Goal: Navigation & Orientation: Find specific page/section

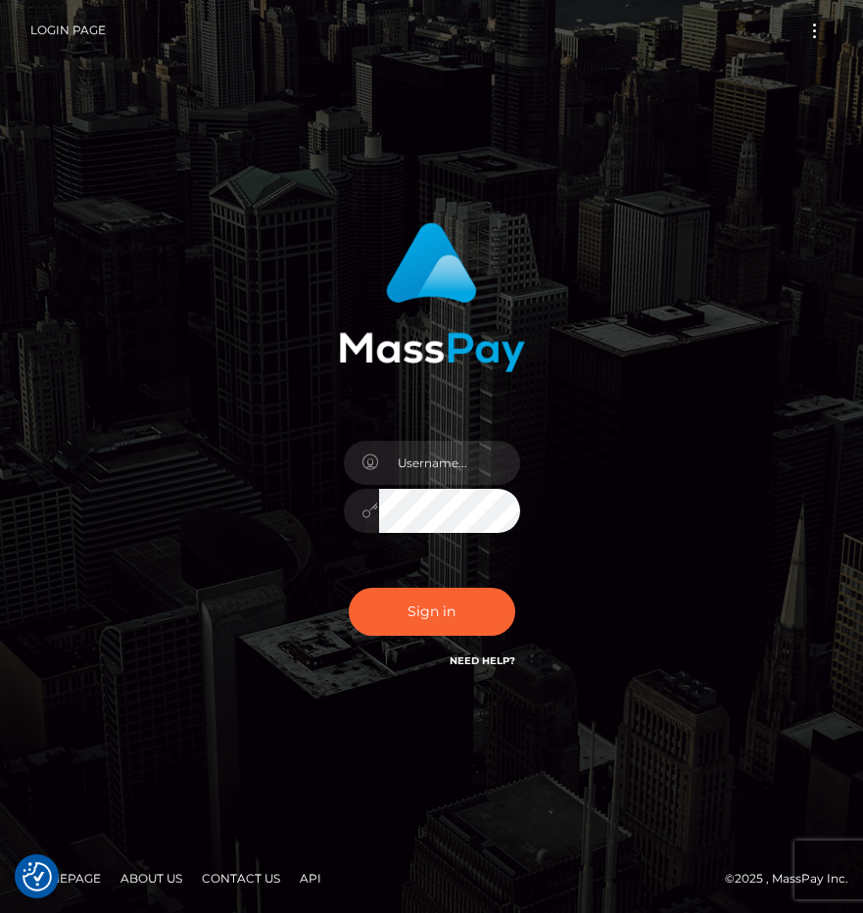
checkbox input "true"
type input "raewhit"
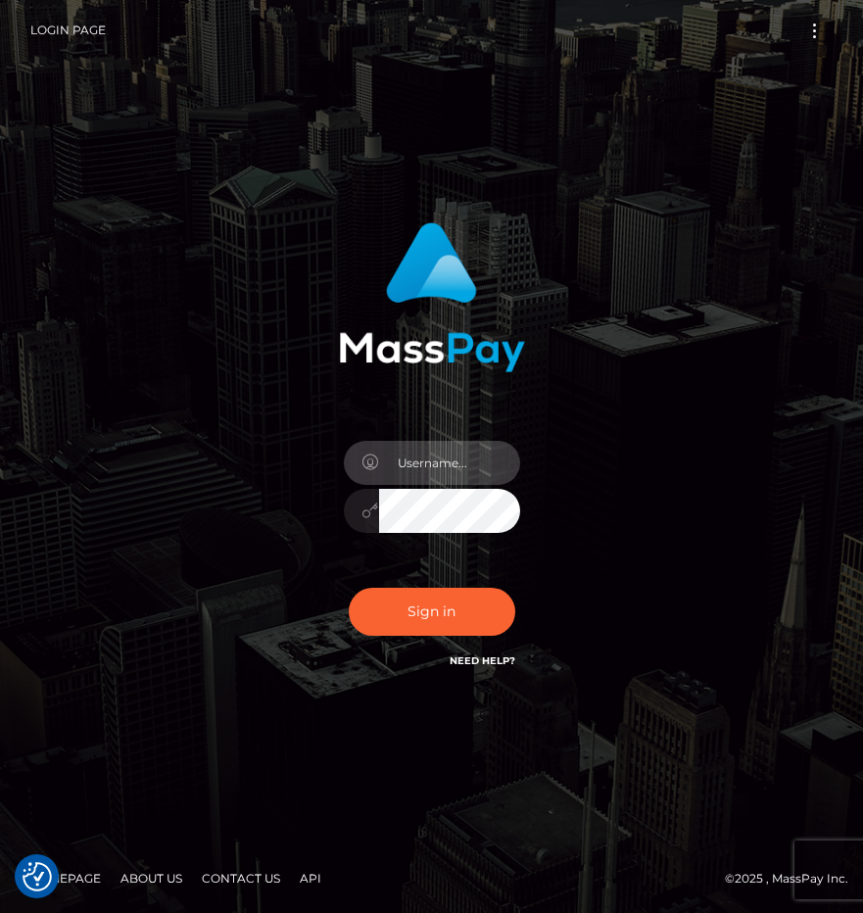
type input "raewhit"
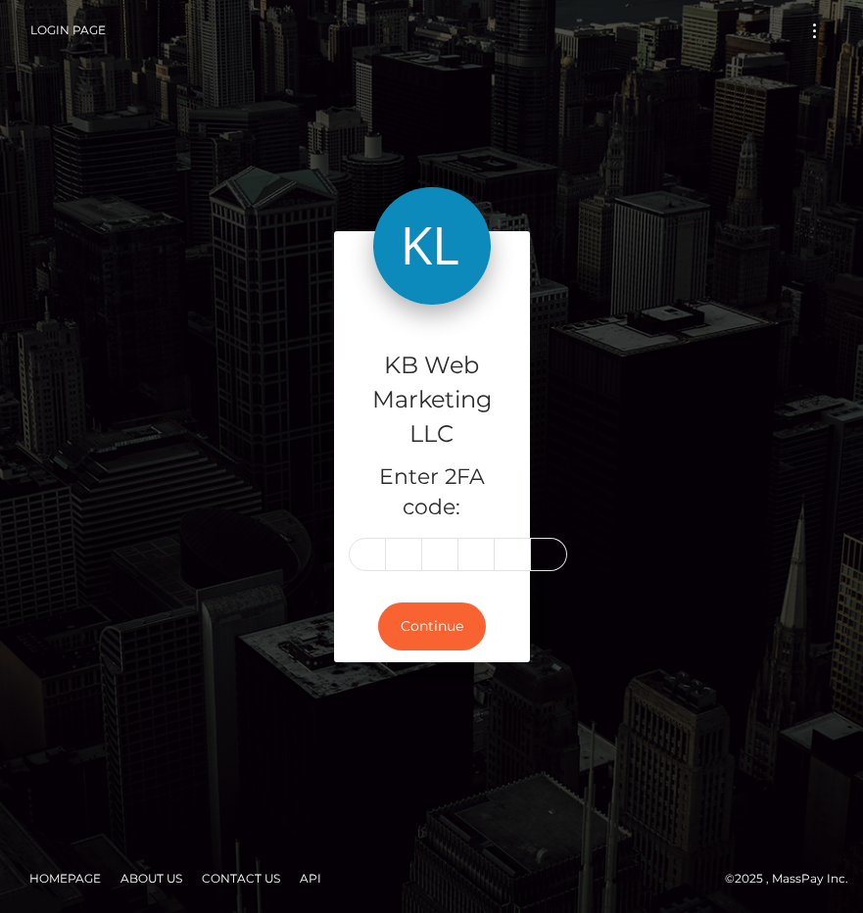
type input "0"
type input "3"
type input "9"
type input "6"
type input "0"
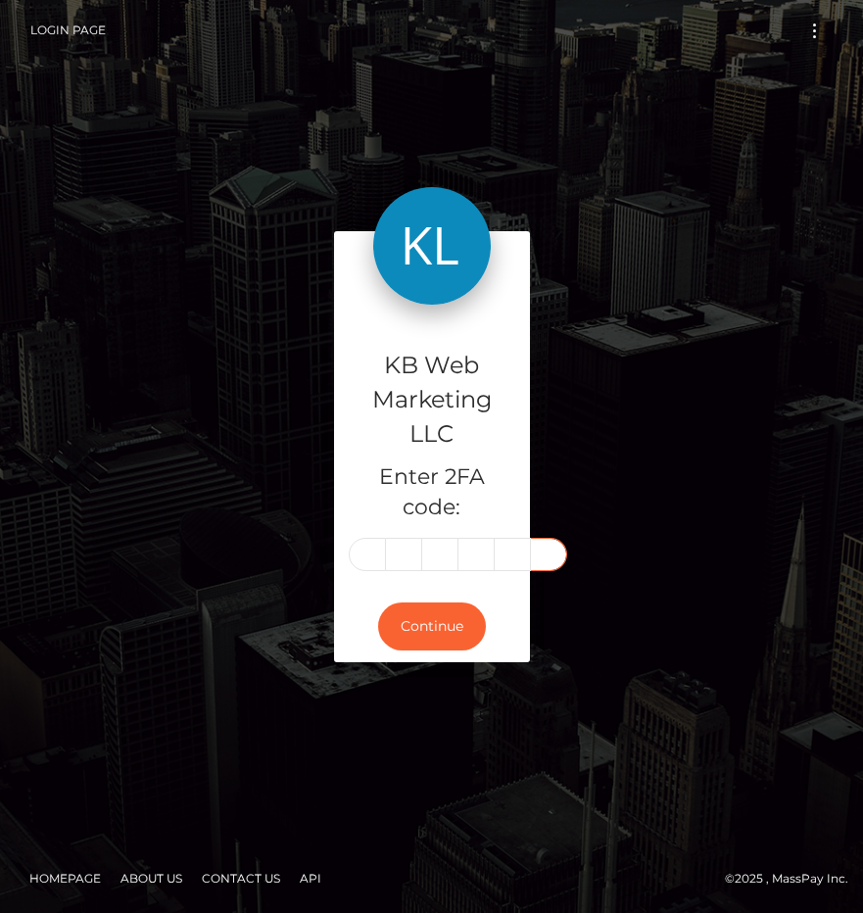
type input "3"
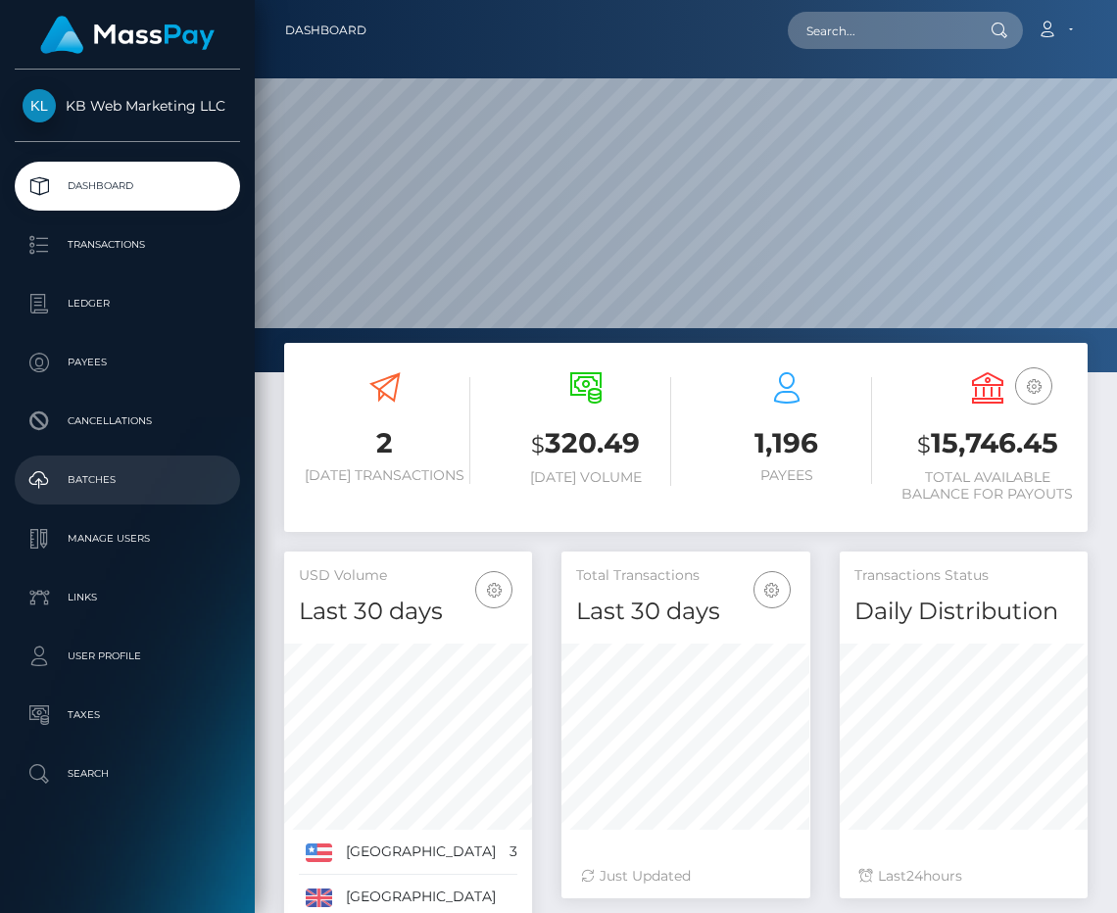
click at [126, 478] on p "Batches" at bounding box center [128, 480] width 210 height 29
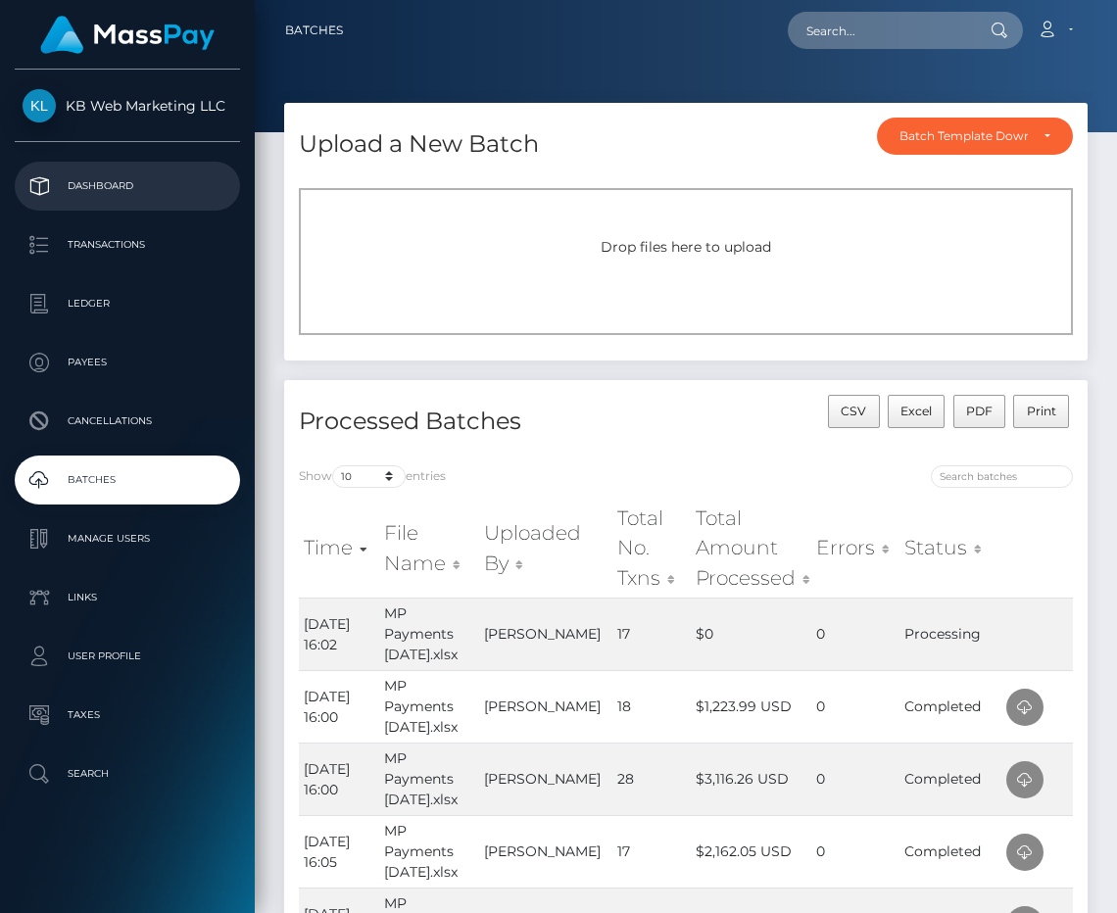
click at [130, 172] on p "Dashboard" at bounding box center [128, 186] width 210 height 29
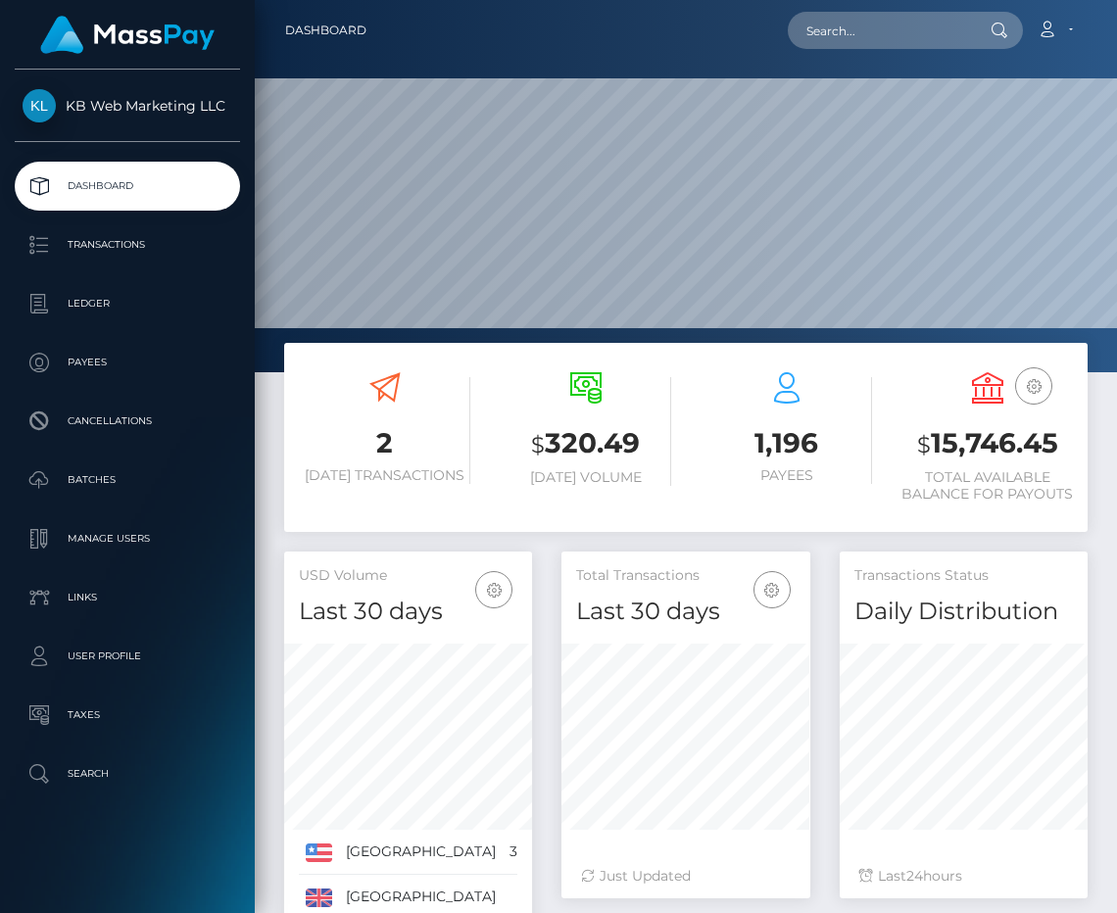
scroll to position [346, 249]
click at [63, 488] on p "Batches" at bounding box center [128, 480] width 210 height 29
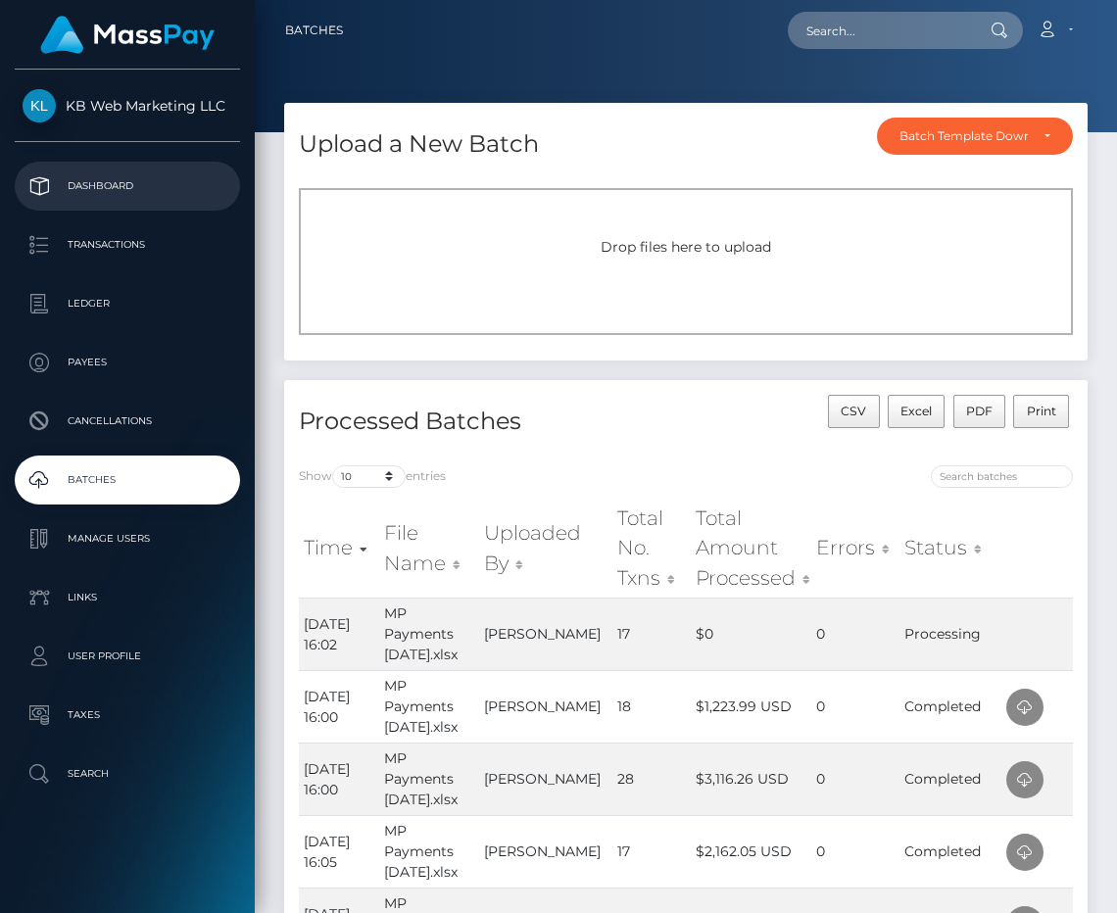
click at [138, 177] on p "Dashboard" at bounding box center [128, 186] width 210 height 29
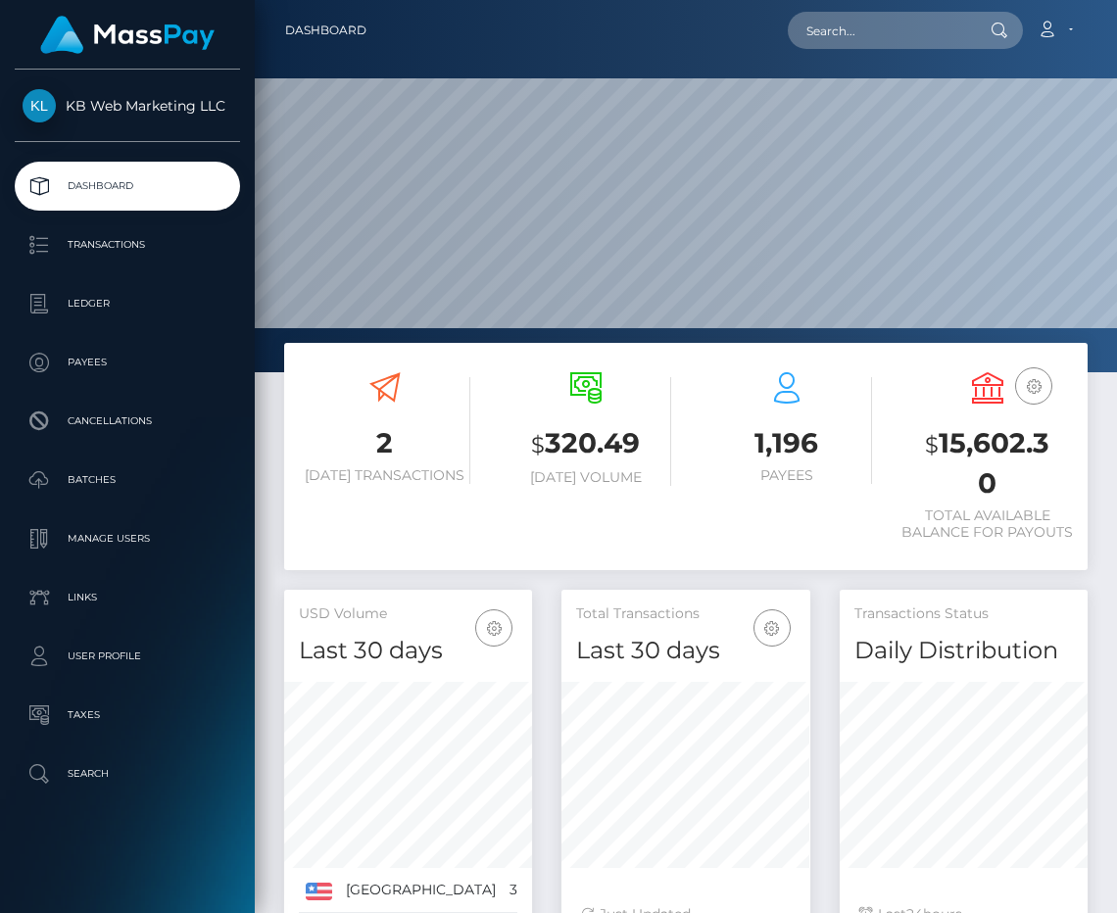
scroll to position [346, 249]
click at [108, 474] on p "Batches" at bounding box center [128, 480] width 210 height 29
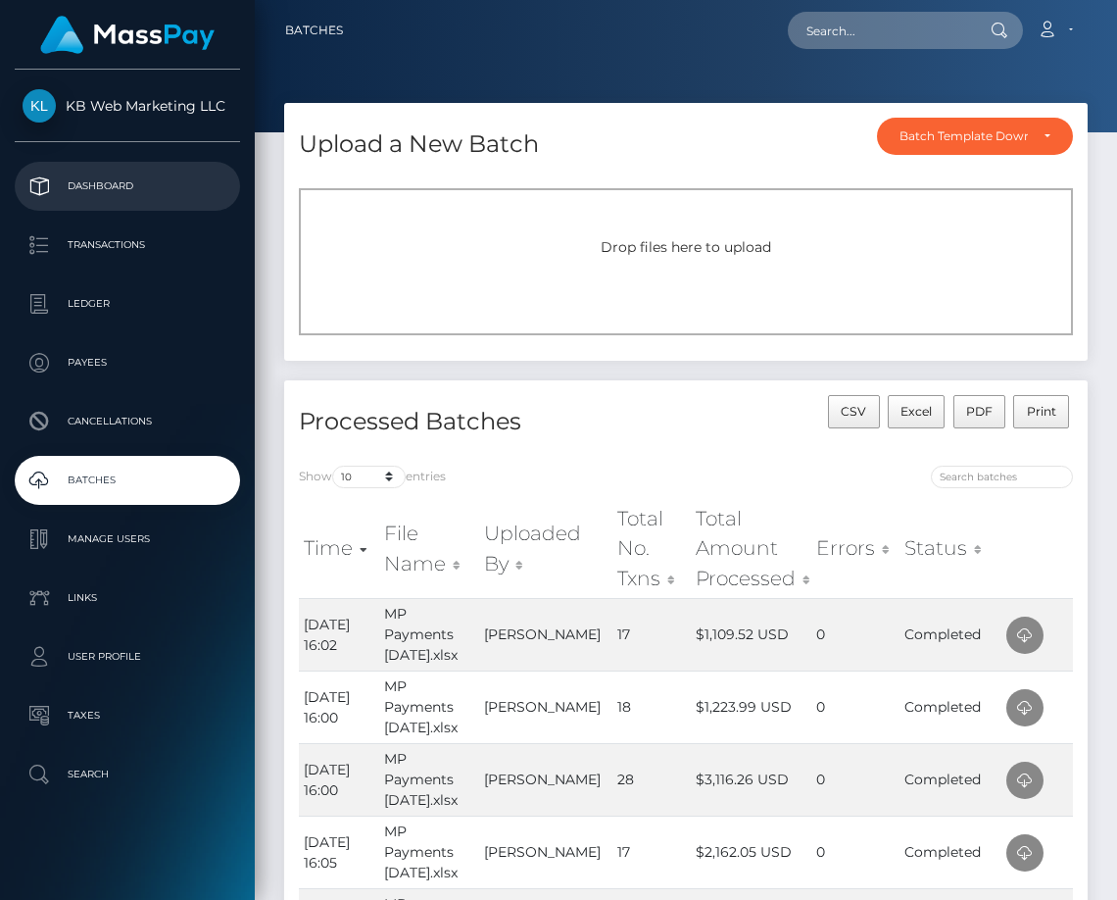
click at [96, 172] on p "Dashboard" at bounding box center [128, 186] width 210 height 29
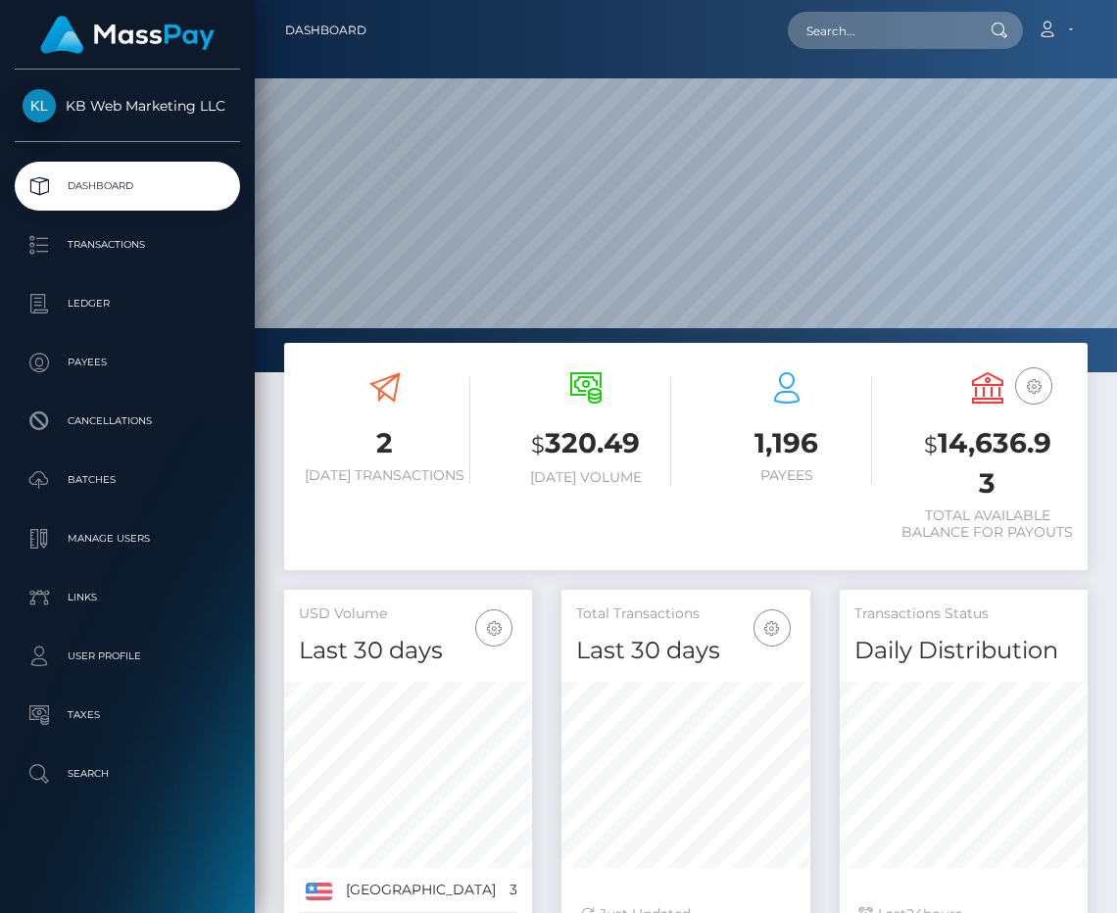
scroll to position [346, 249]
drag, startPoint x: 1007, startPoint y: 483, endPoint x: 931, endPoint y: 438, distance: 87.9
click at [931, 438] on h3 "$ 14,636.93" at bounding box center [988, 463] width 172 height 78
copy h3 "14,636.93"
